Goal: Navigation & Orientation: Find specific page/section

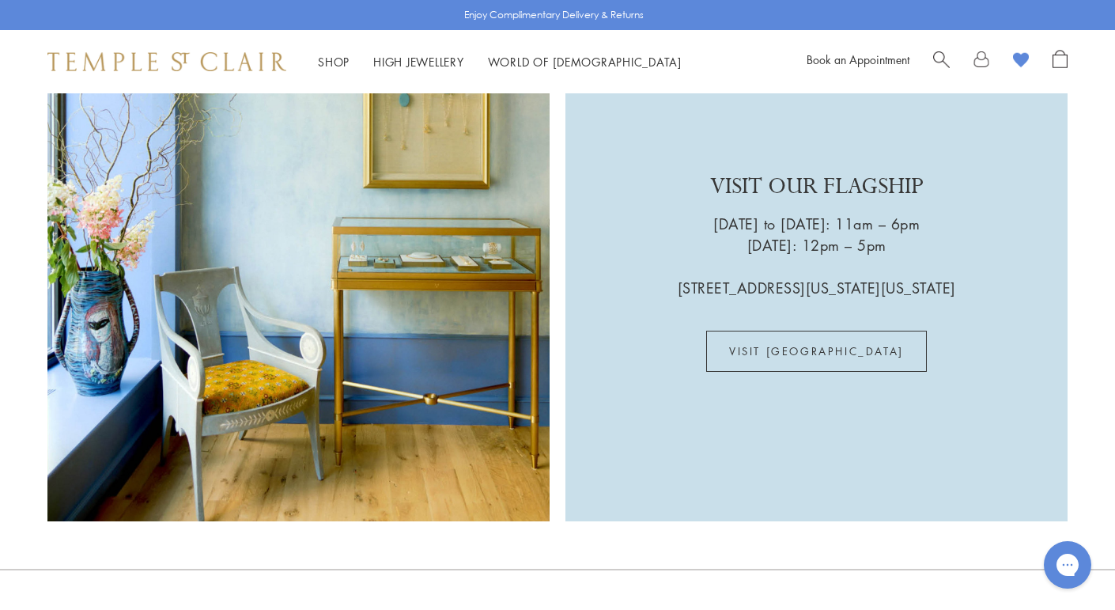
scroll to position [2679, 0]
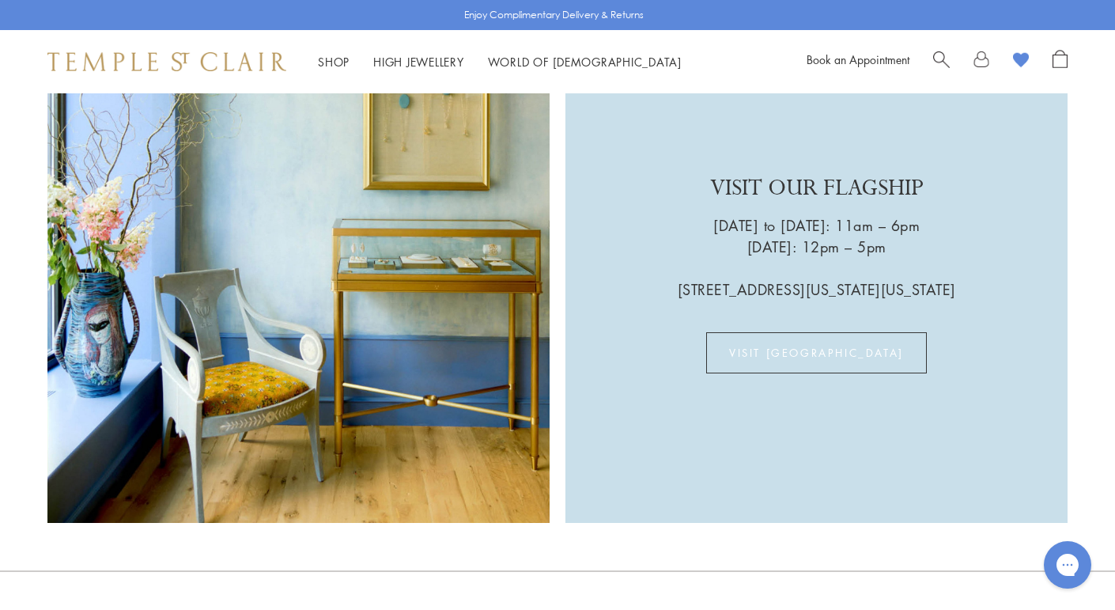
click at [825, 348] on link "VISIT [GEOGRAPHIC_DATA]" at bounding box center [816, 352] width 221 height 41
